Goal: Task Accomplishment & Management: Complete application form

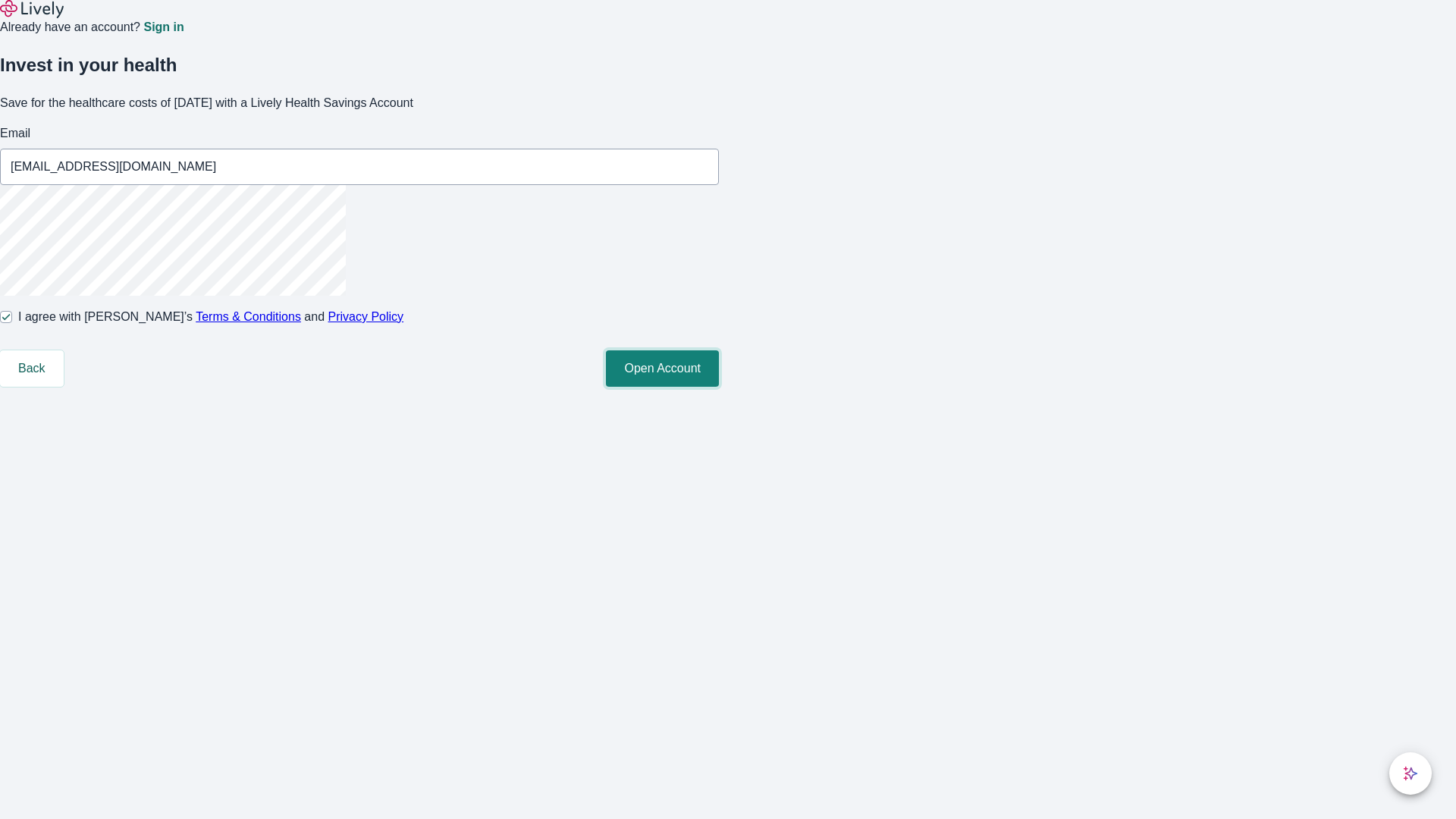
click at [719, 386] on button "Open Account" at bounding box center [662, 368] width 113 height 36
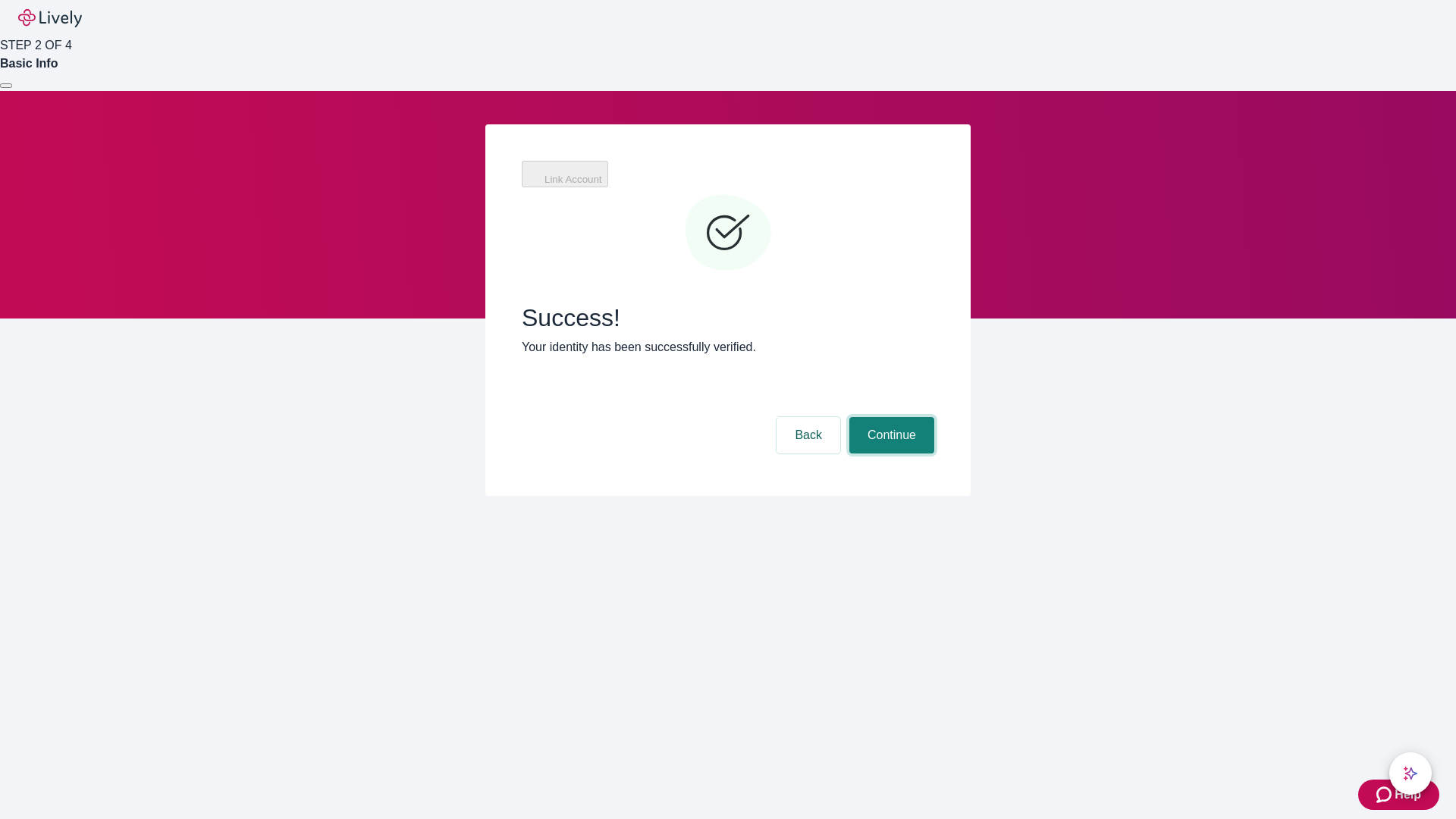
click at [889, 417] on button "Continue" at bounding box center [891, 435] width 85 height 36
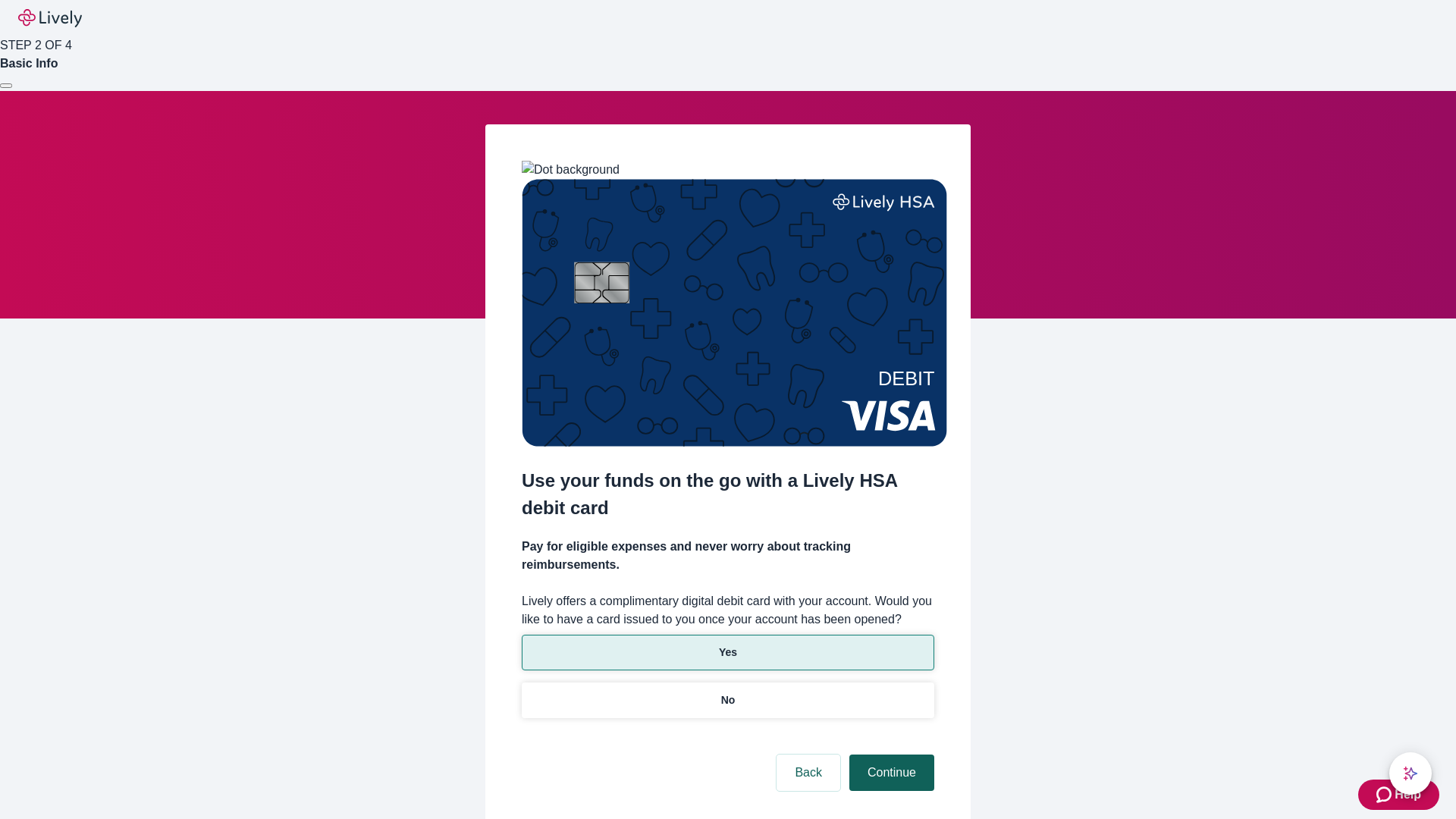
click at [727, 644] on p "Yes" at bounding box center [728, 652] width 19 height 16
click at [889, 754] on button "Continue" at bounding box center [891, 772] width 85 height 36
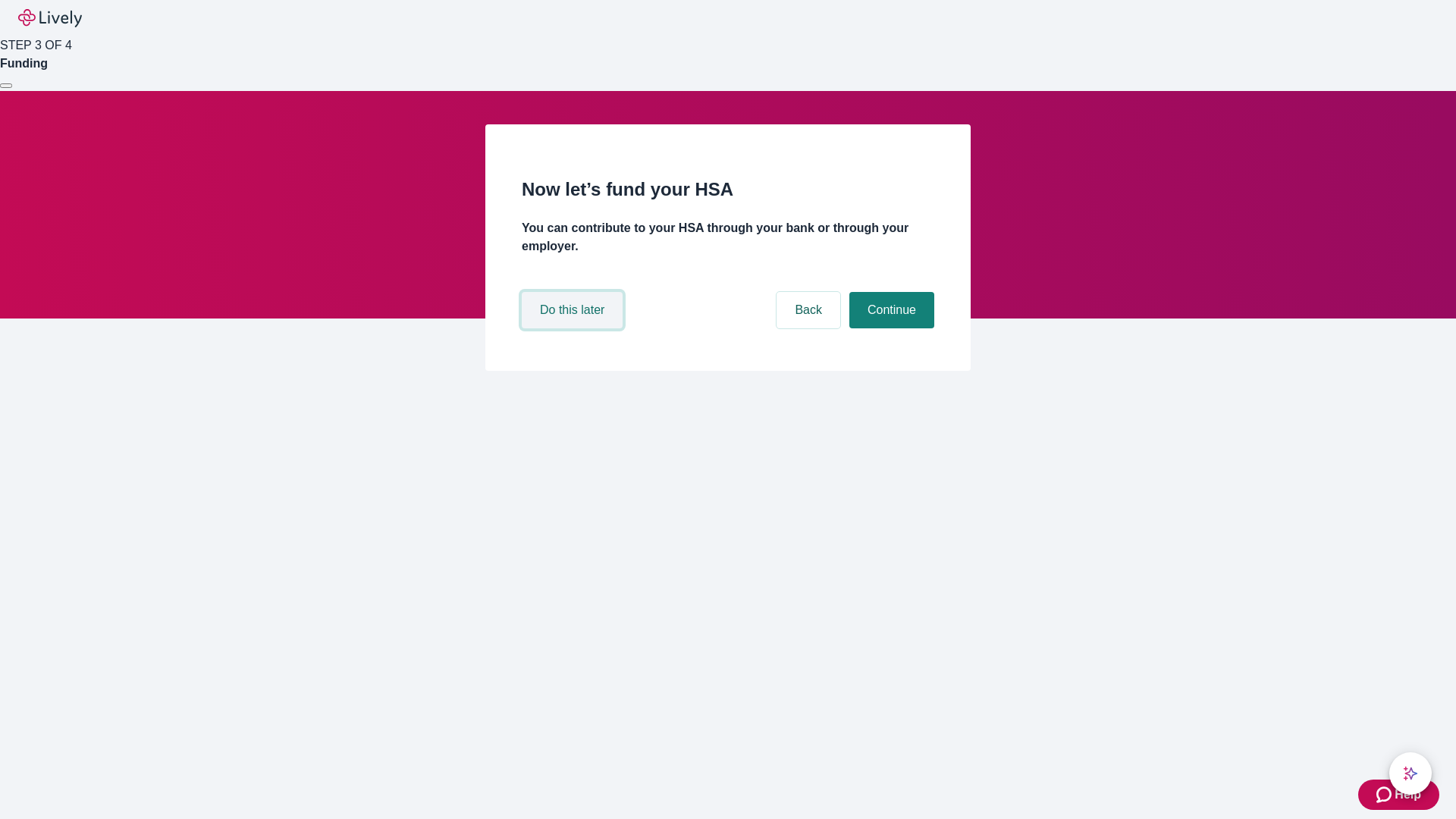
click at [575, 328] on button "Do this later" at bounding box center [572, 310] width 101 height 36
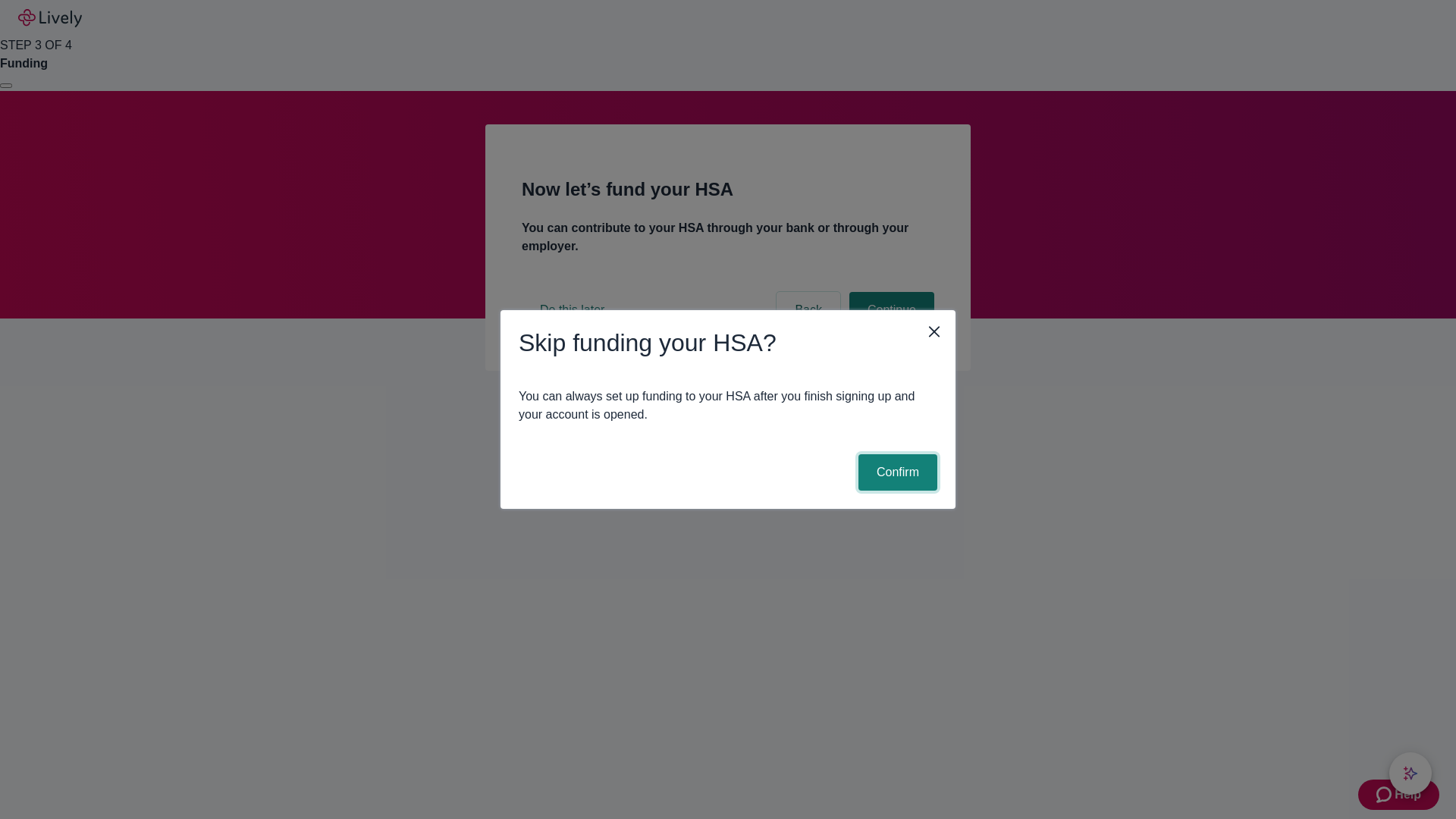
click at [896, 472] on button "Confirm" at bounding box center [898, 472] width 79 height 36
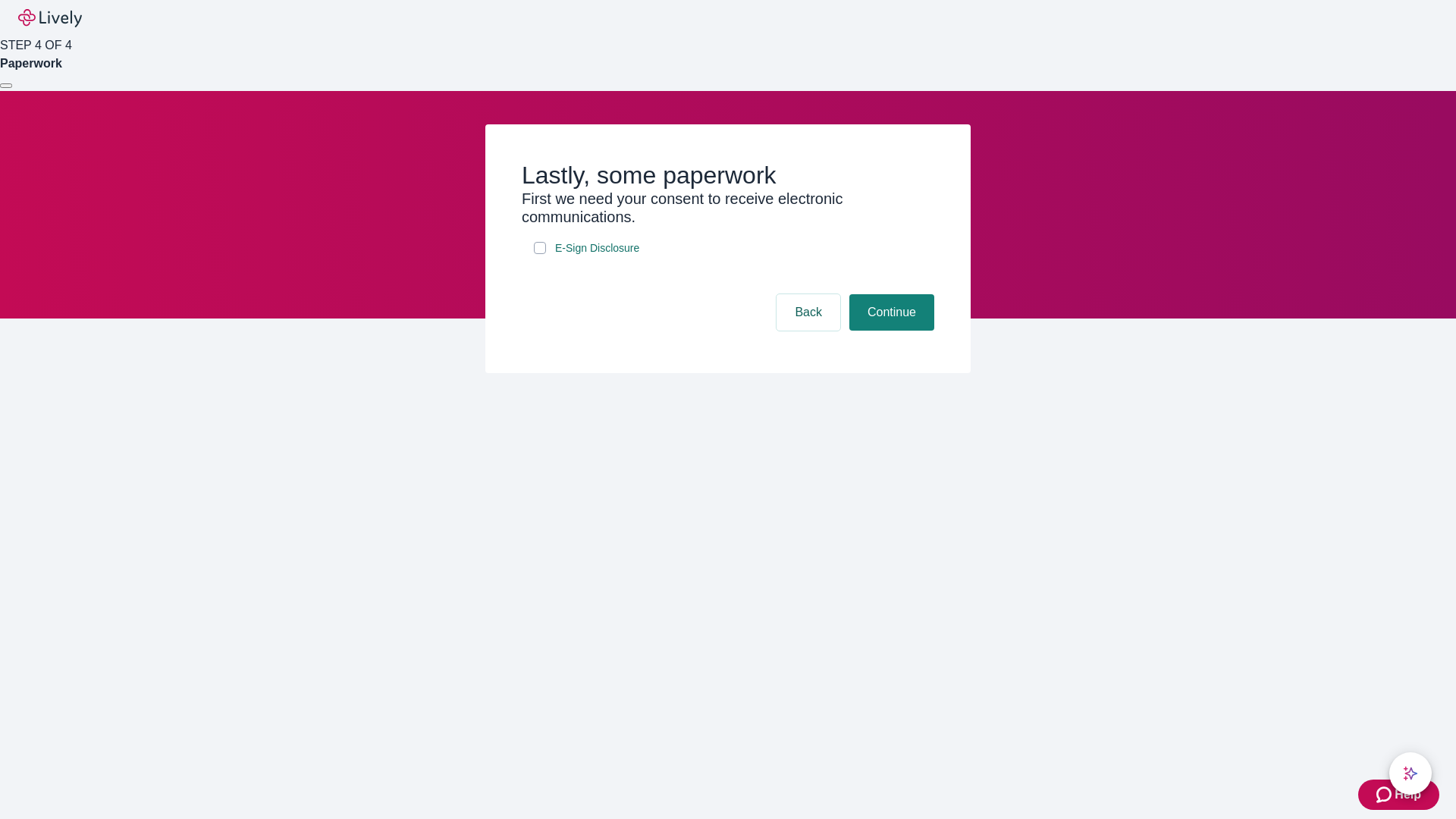
click at [540, 254] on input "E-Sign Disclosure" at bounding box center [540, 248] width 12 height 12
checkbox input "true"
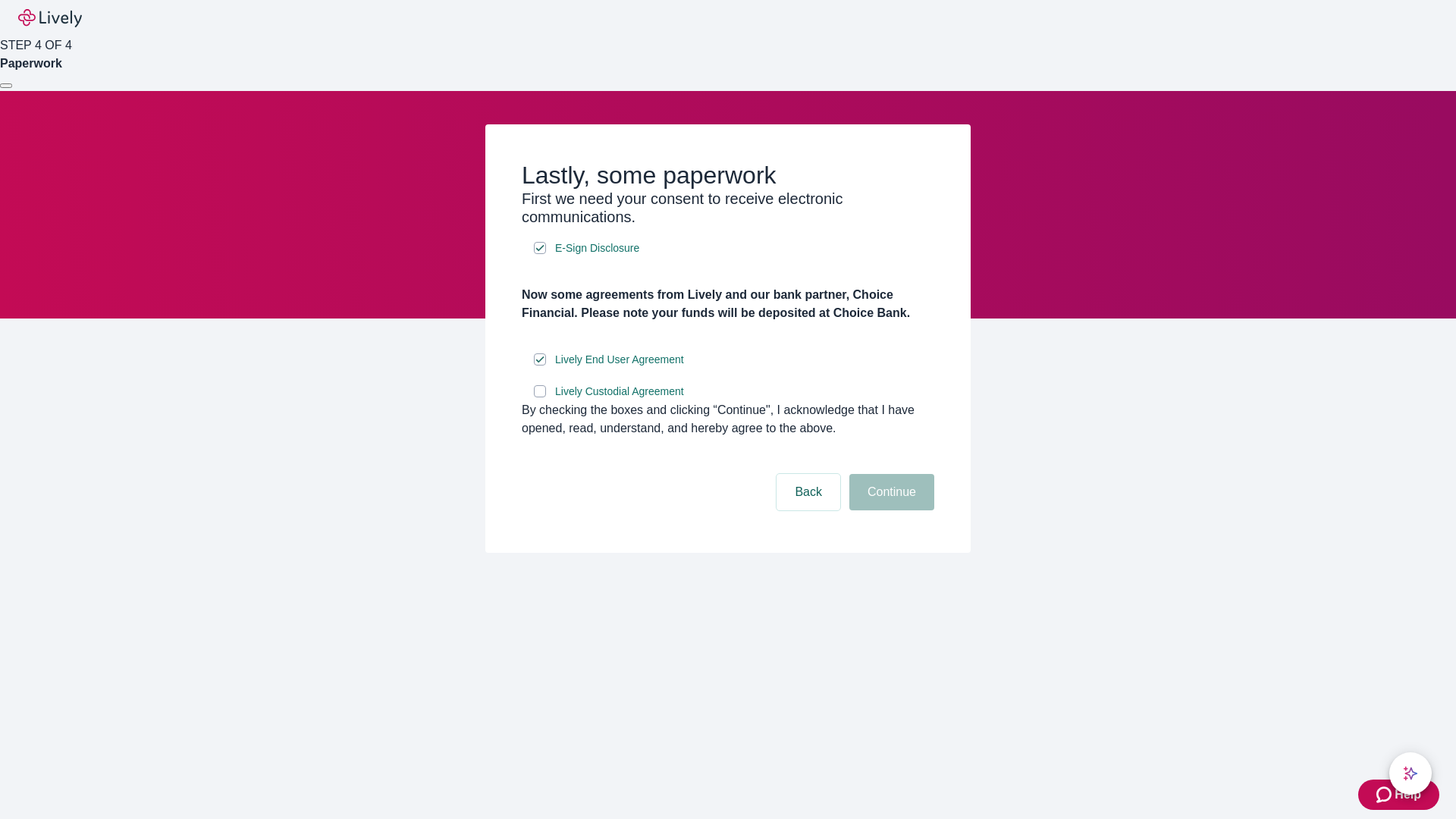
click at [540, 397] on input "Lively Custodial Agreement" at bounding box center [540, 391] width 12 height 12
checkbox input "true"
click at [889, 510] on button "Continue" at bounding box center [891, 492] width 85 height 36
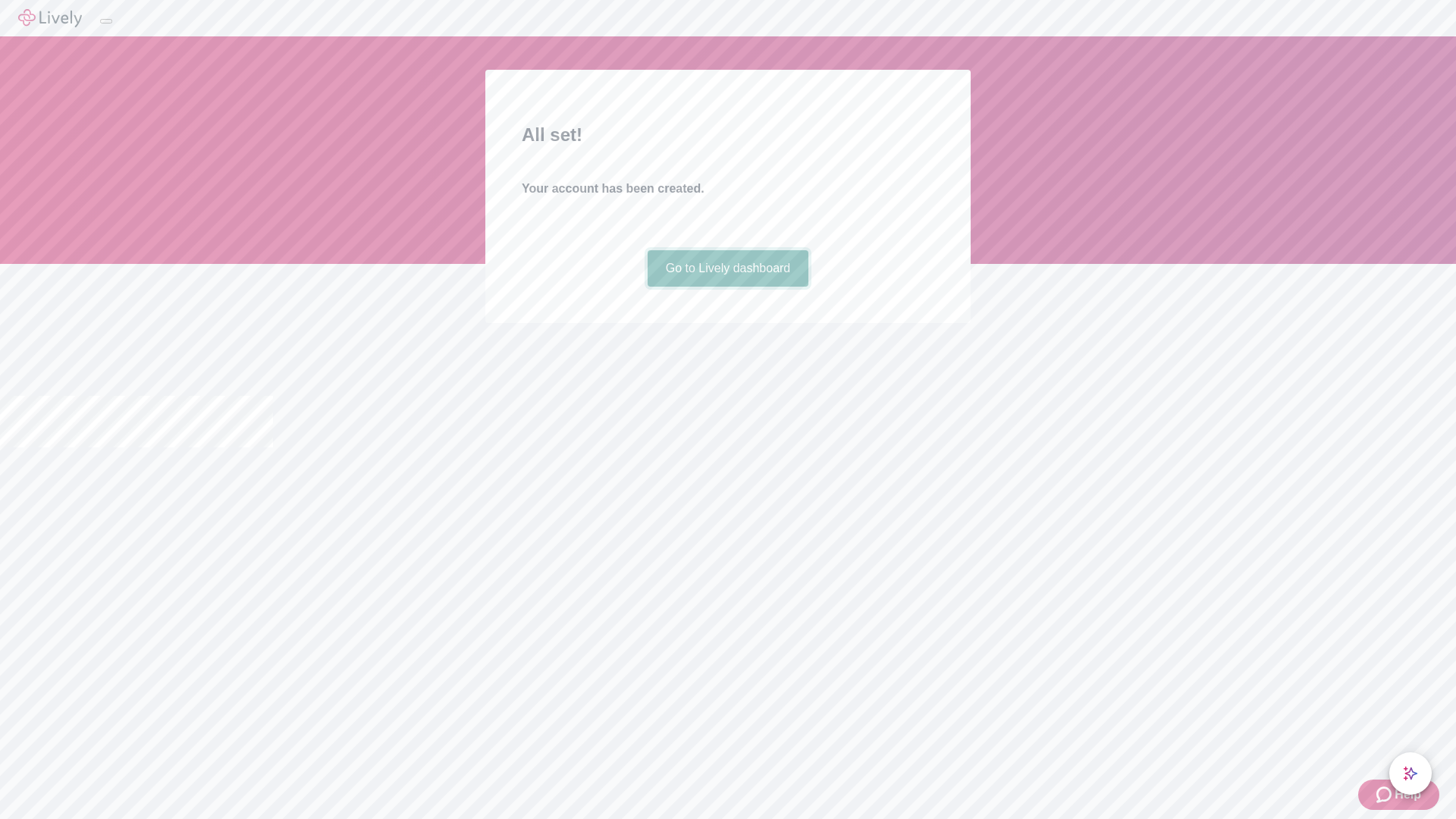
click at [727, 286] on link "Go to Lively dashboard" at bounding box center [728, 267] width 161 height 36
